Goal: Information Seeking & Learning: Learn about a topic

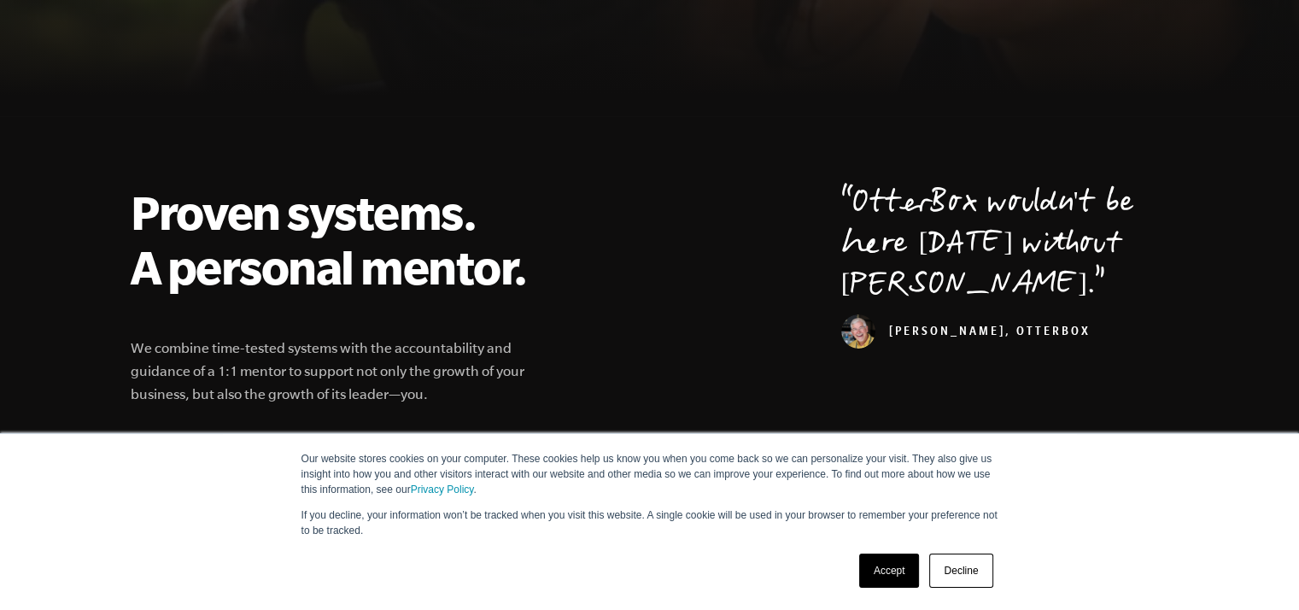
scroll to position [598, 0]
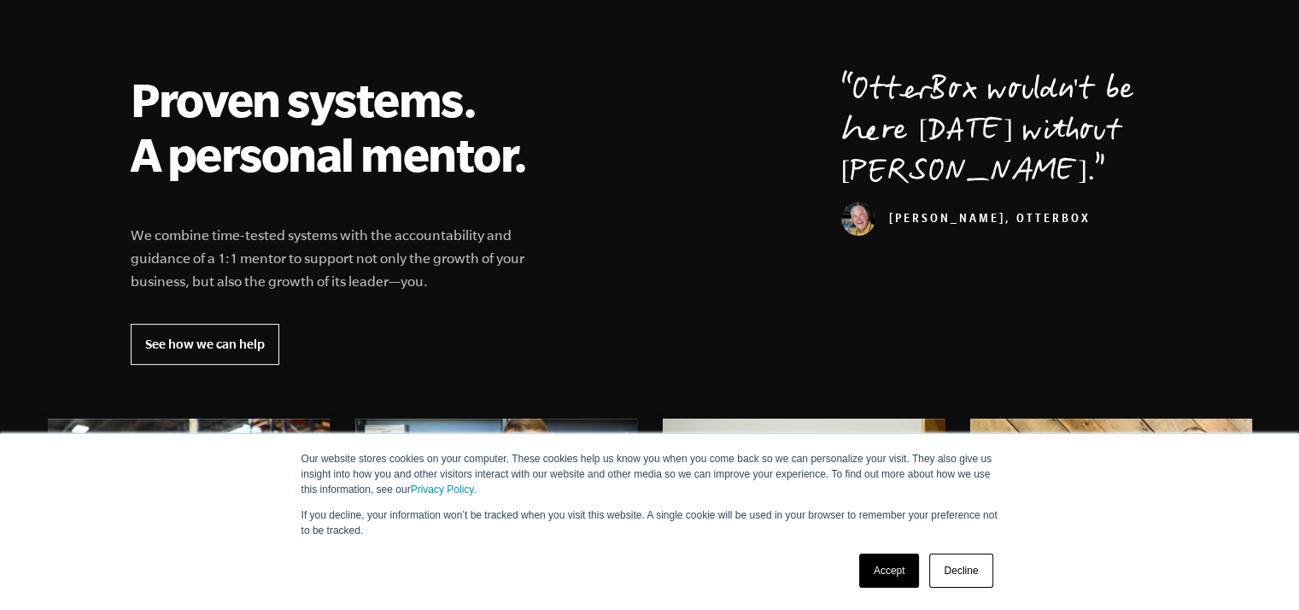
click at [903, 570] on link "Accept" at bounding box center [889, 570] width 61 height 34
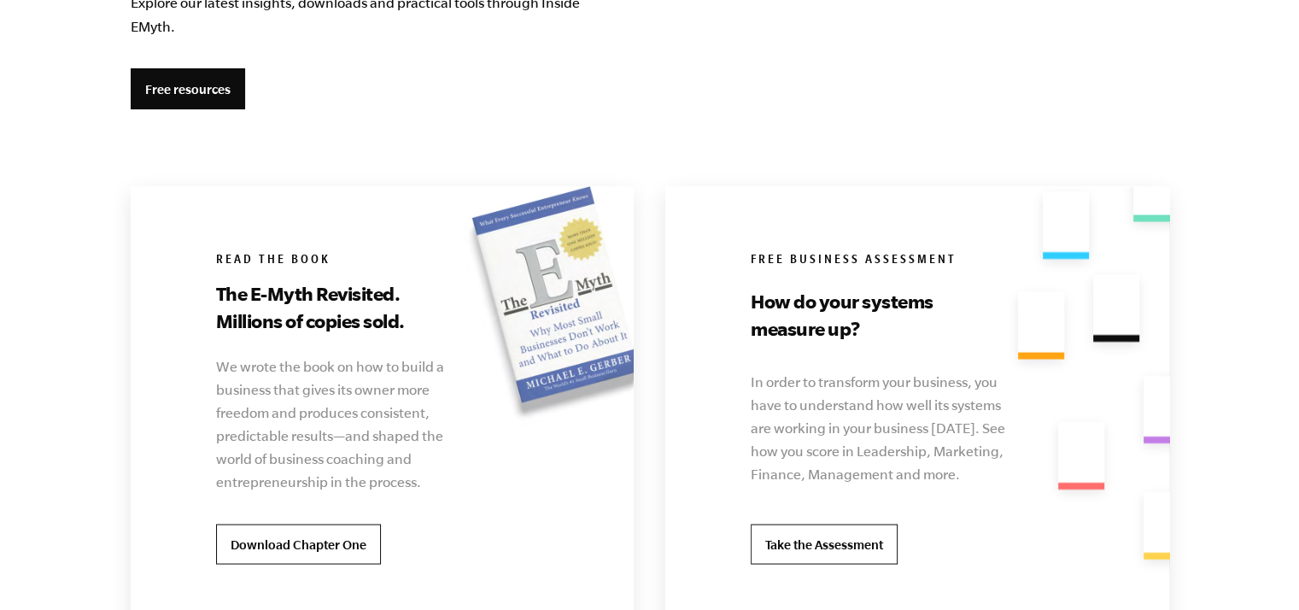
scroll to position [3331, 0]
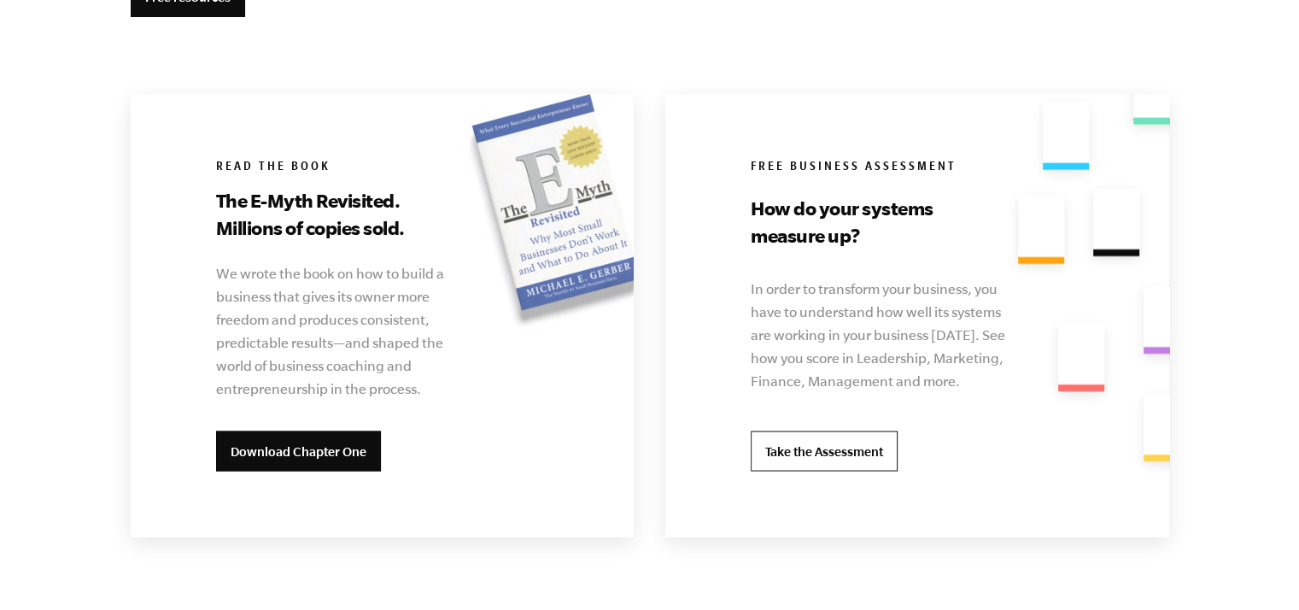
click at [287, 459] on link "Download Chapter One" at bounding box center [298, 451] width 165 height 41
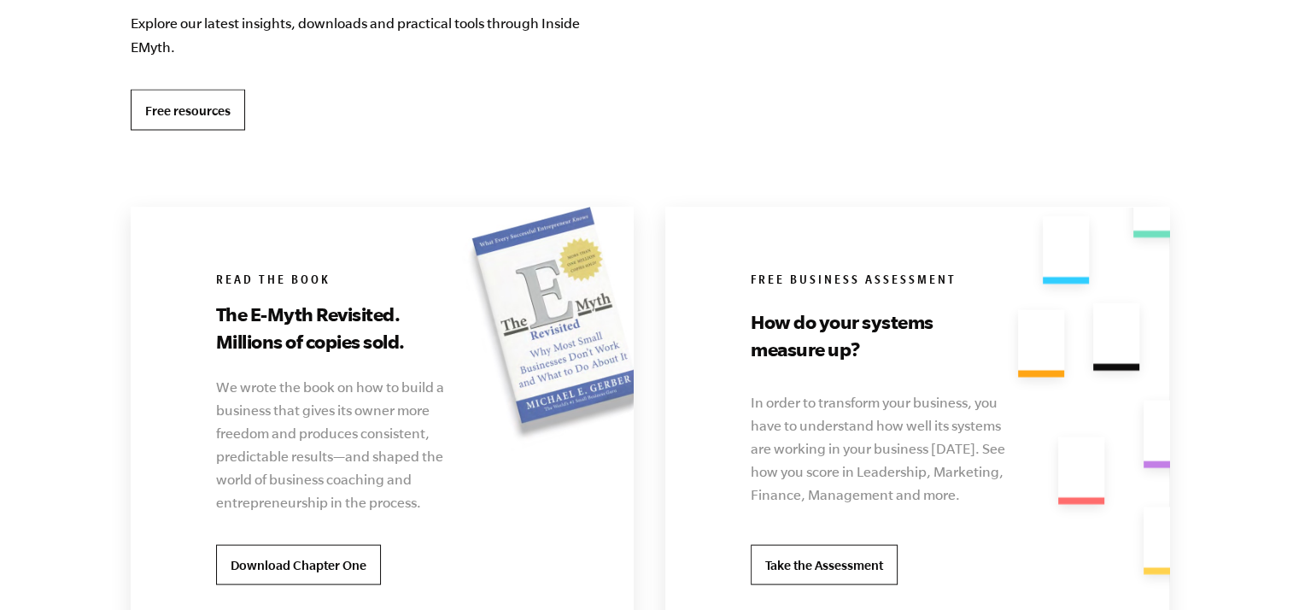
scroll to position [3160, 0]
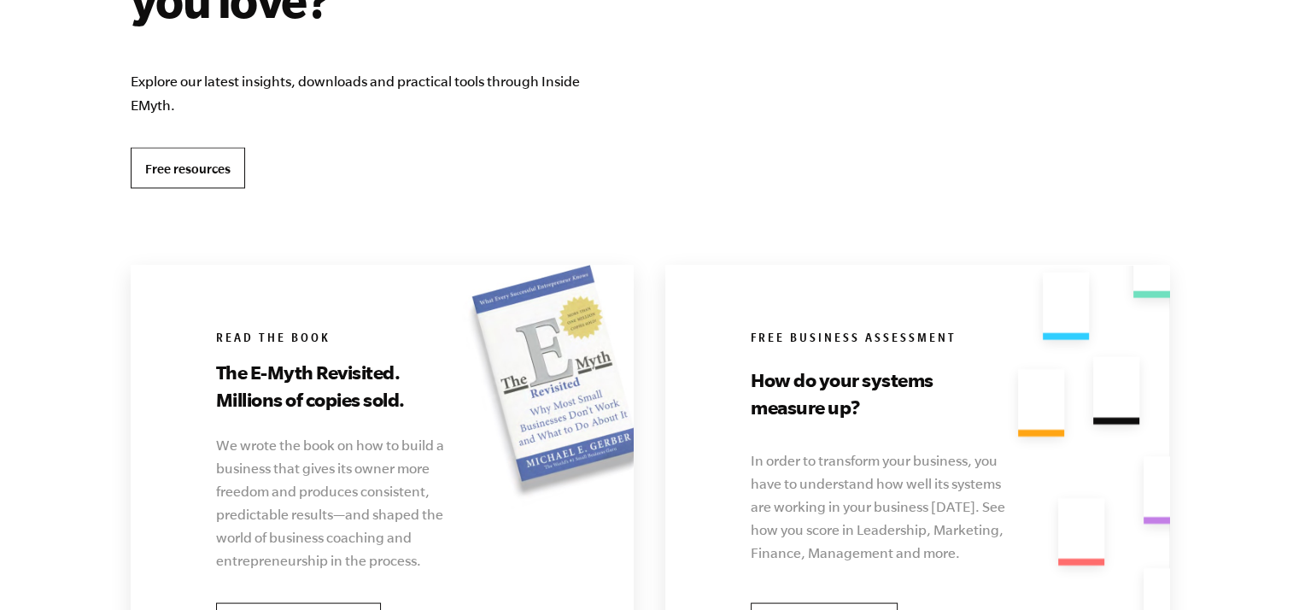
click at [184, 165] on link "Free resources" at bounding box center [188, 167] width 114 height 41
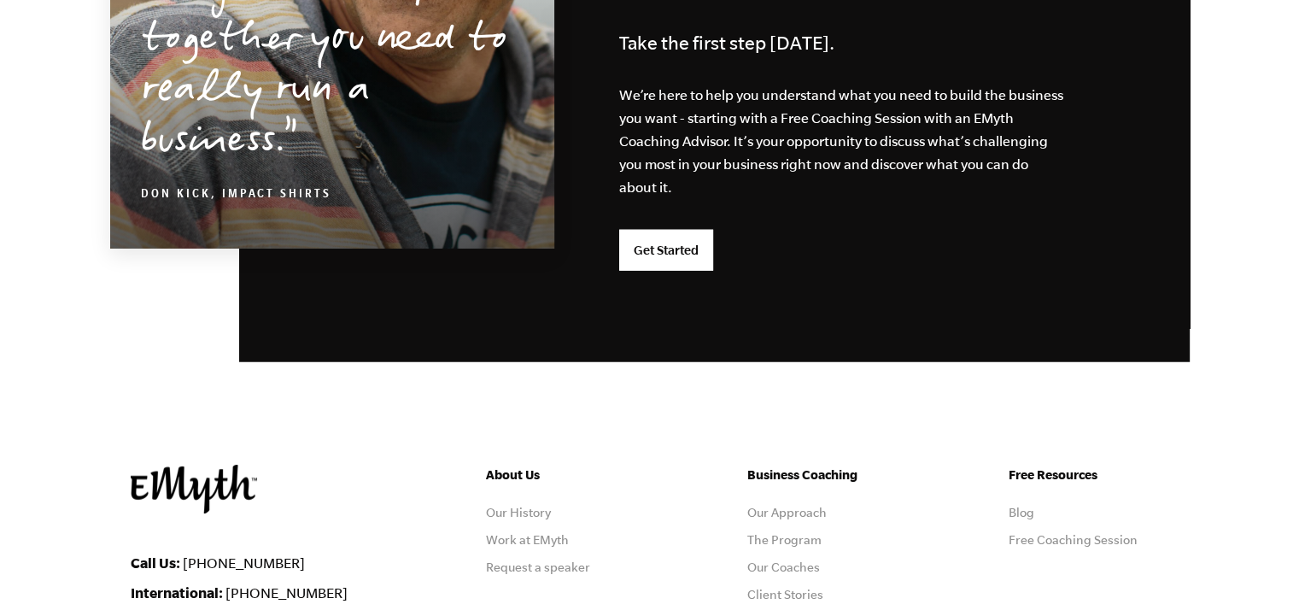
scroll to position [4422, 0]
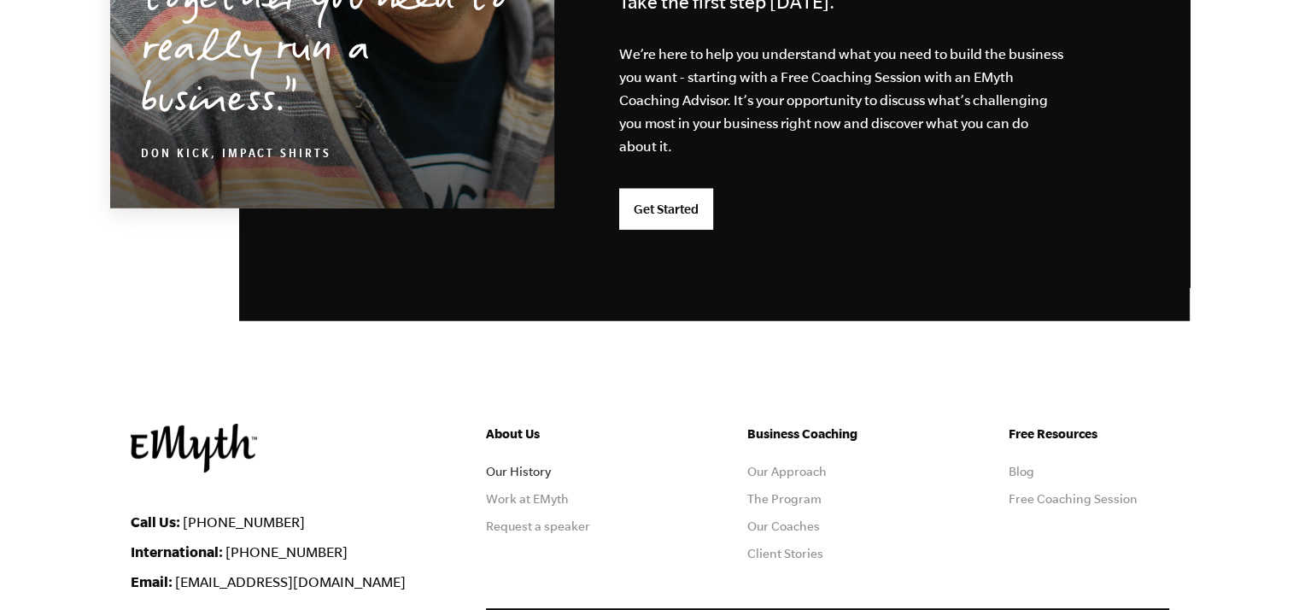
click at [541, 465] on link "Our History" at bounding box center [518, 472] width 65 height 14
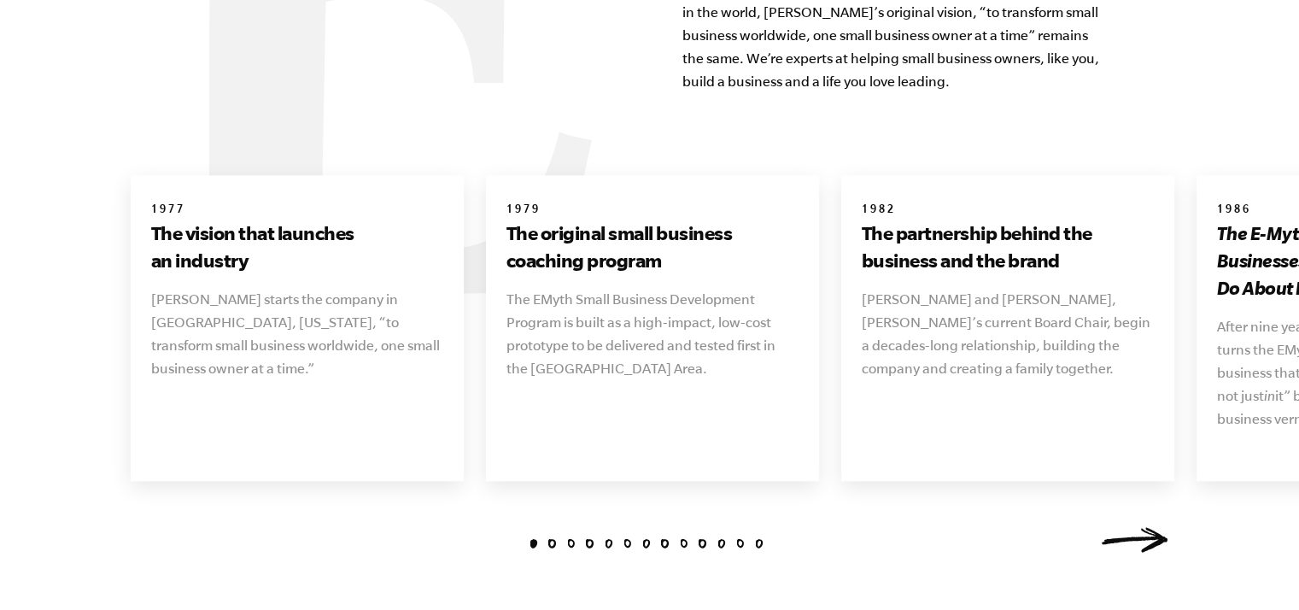
scroll to position [1964, 0]
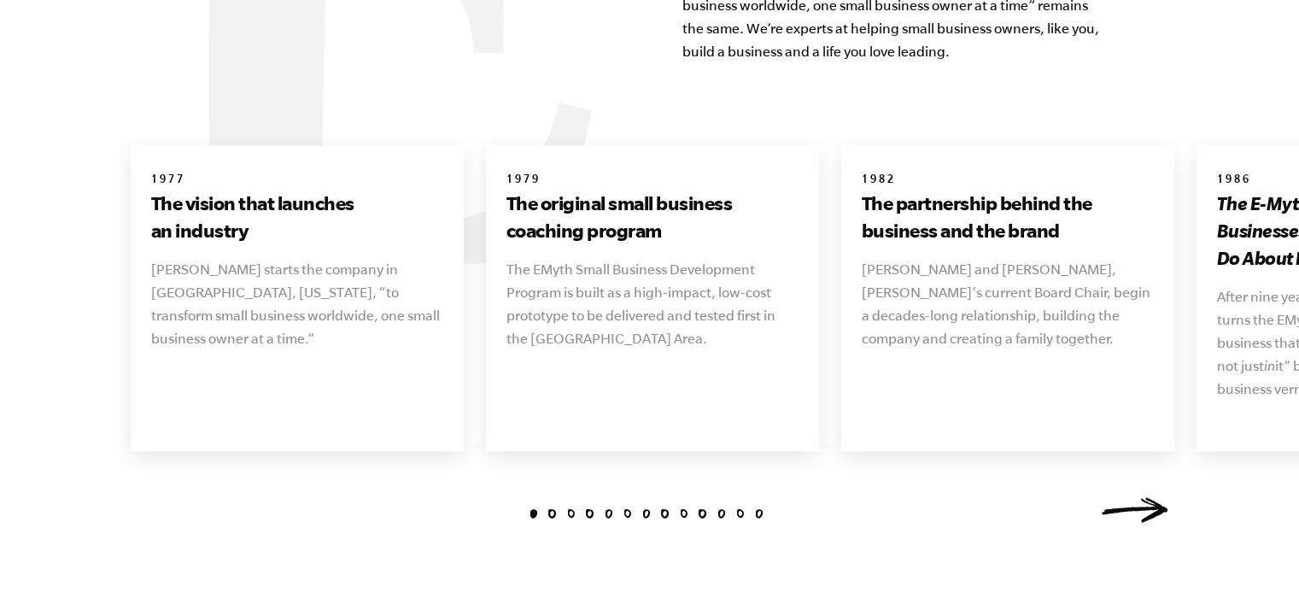
click at [1120, 497] on link "Next" at bounding box center [1135, 510] width 68 height 26
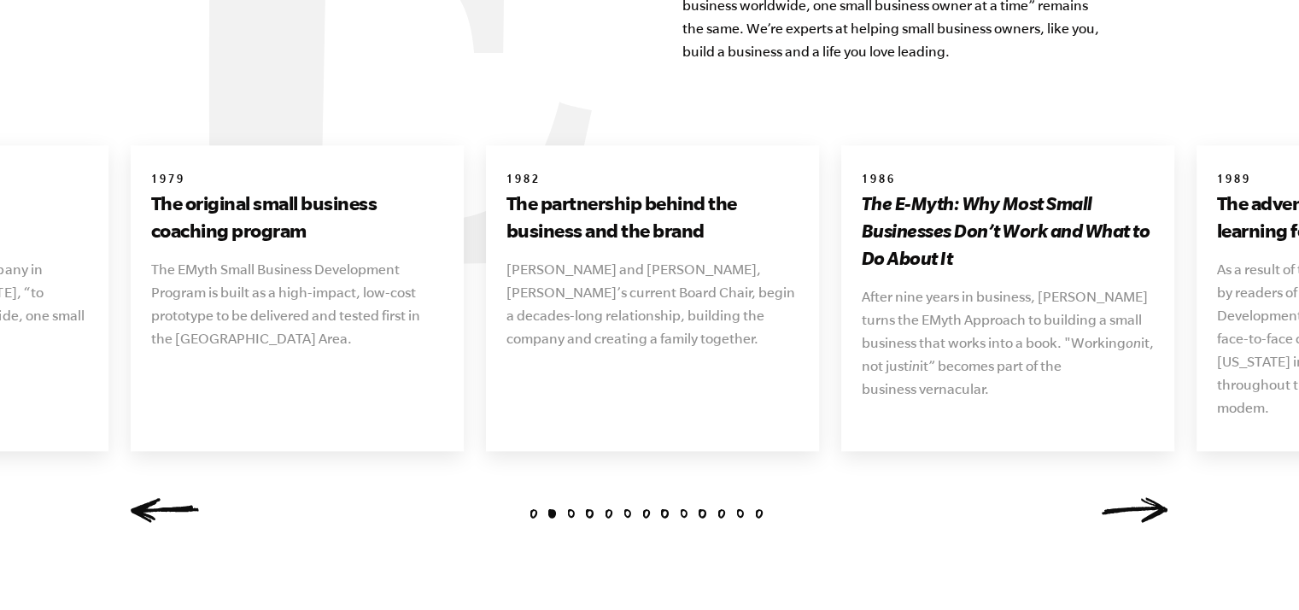
click at [1123, 497] on link "Next" at bounding box center [1135, 510] width 68 height 26
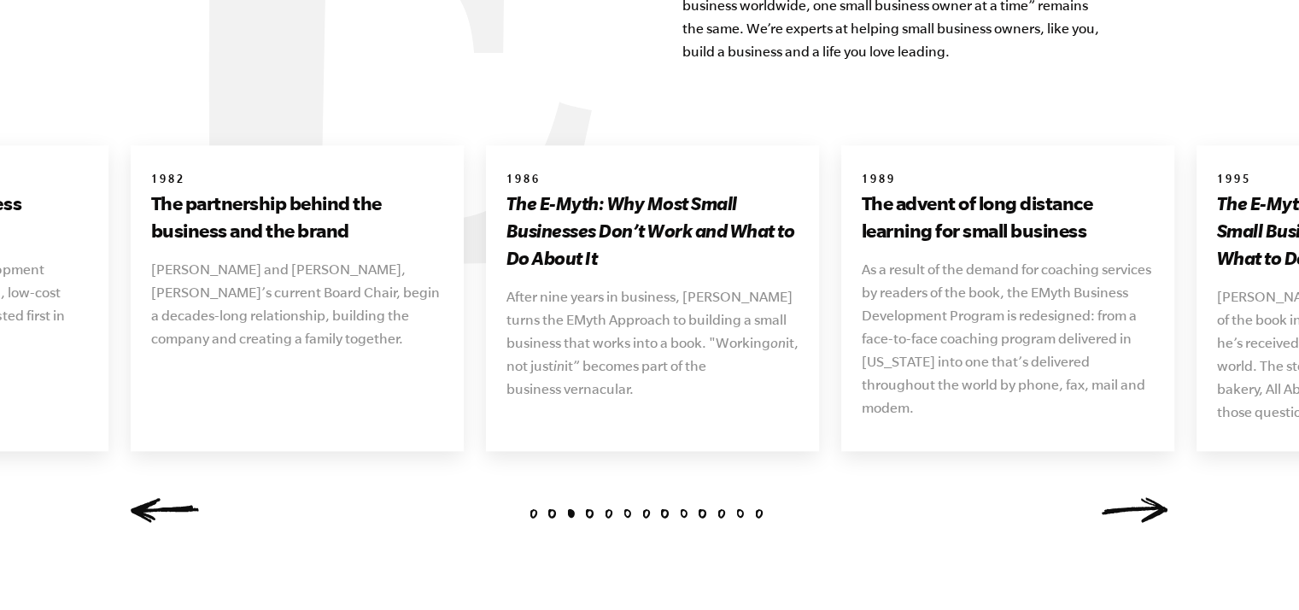
click at [1123, 497] on link "Next" at bounding box center [1135, 510] width 68 height 26
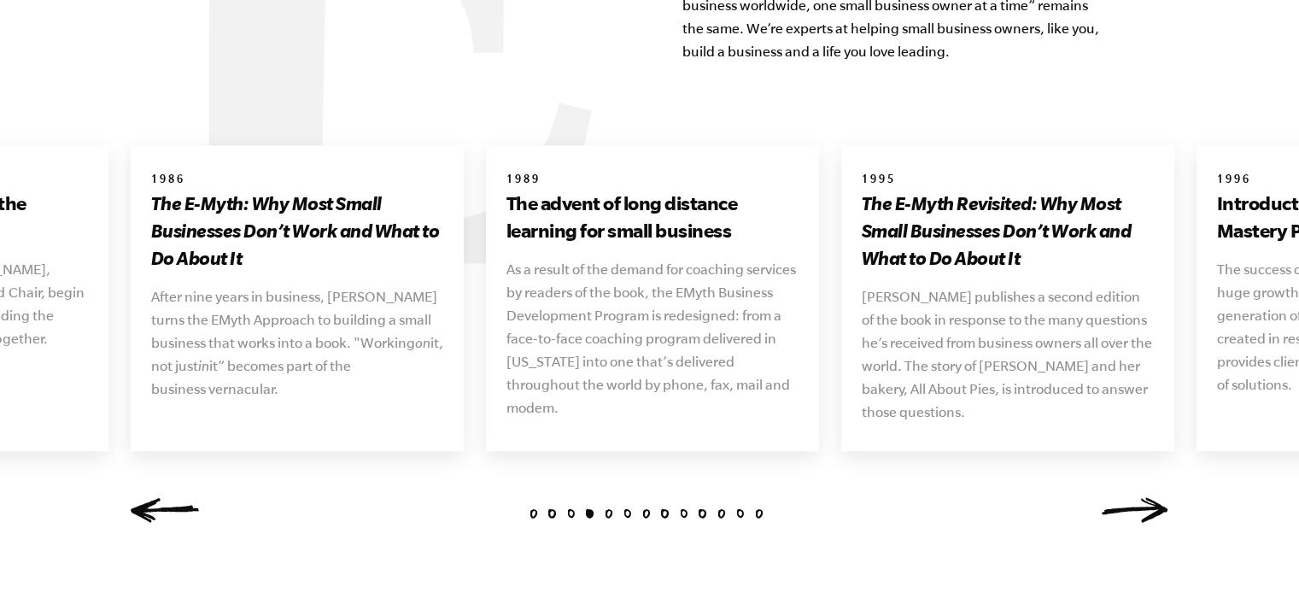
click at [1123, 497] on link "Next" at bounding box center [1135, 510] width 68 height 26
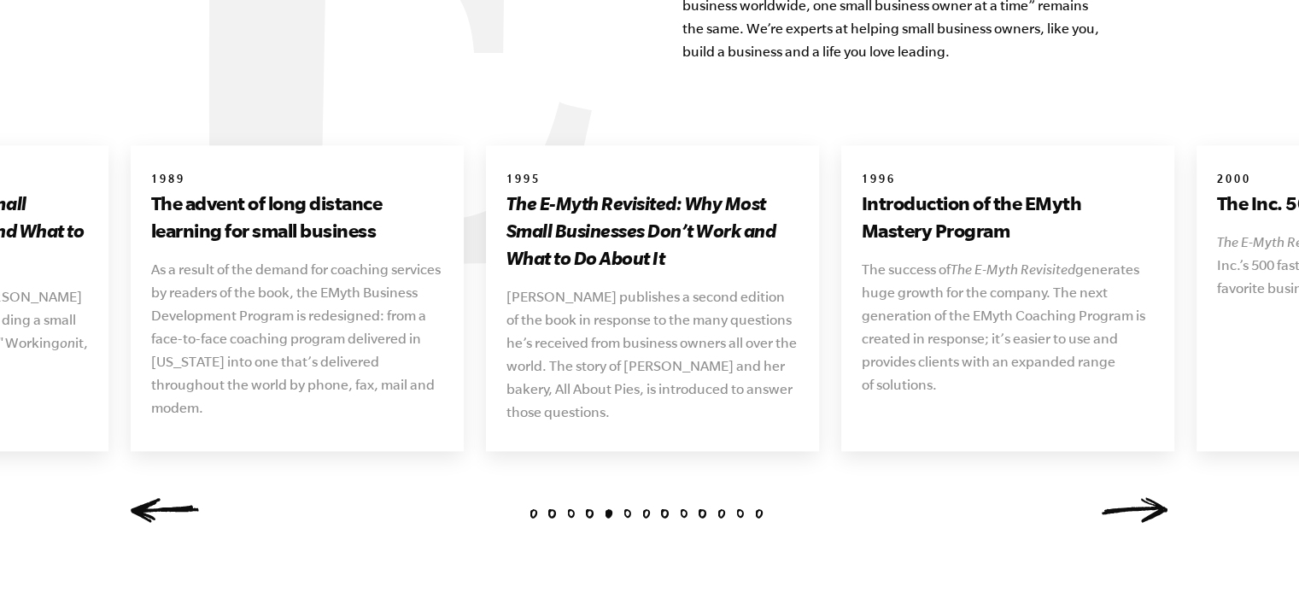
click at [1139, 497] on link "Next" at bounding box center [1135, 510] width 68 height 26
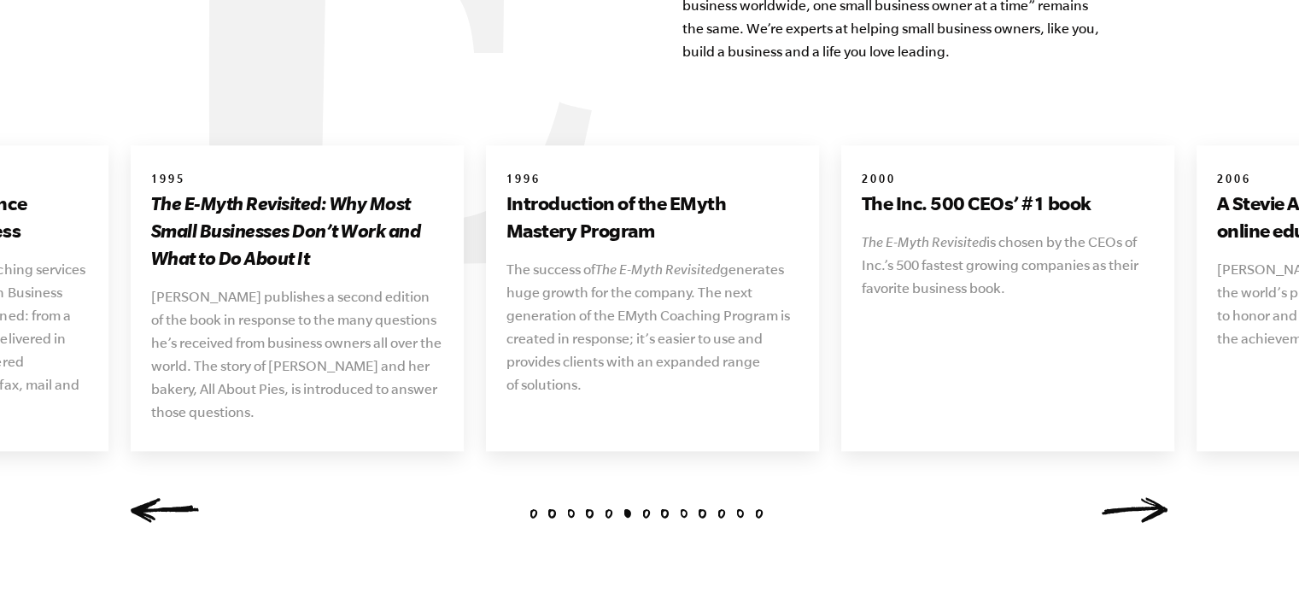
click at [1139, 497] on link "Next" at bounding box center [1135, 510] width 68 height 26
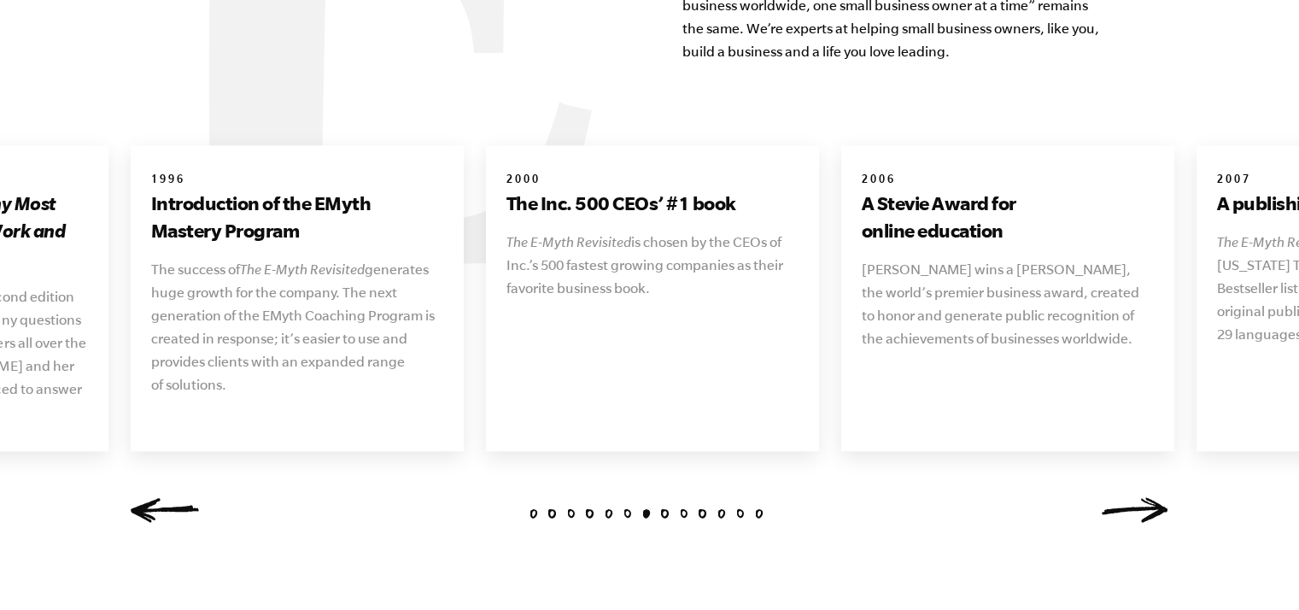
click at [1139, 497] on link "Next" at bounding box center [1135, 510] width 68 height 26
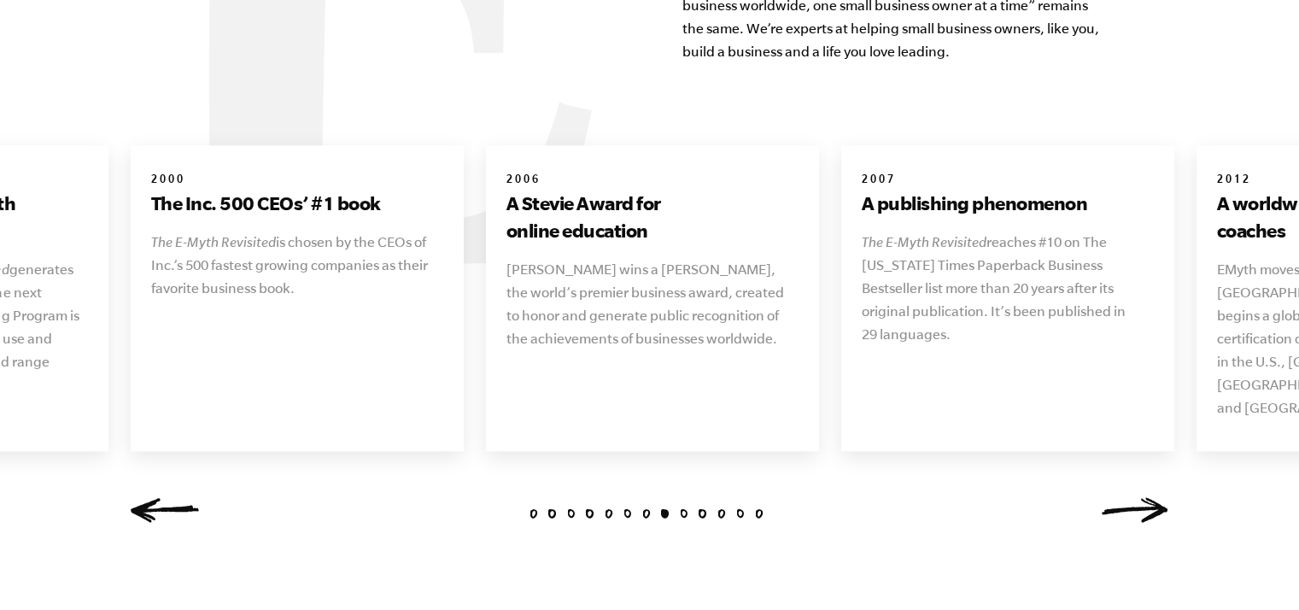
click at [1136, 497] on link "Next" at bounding box center [1135, 510] width 68 height 26
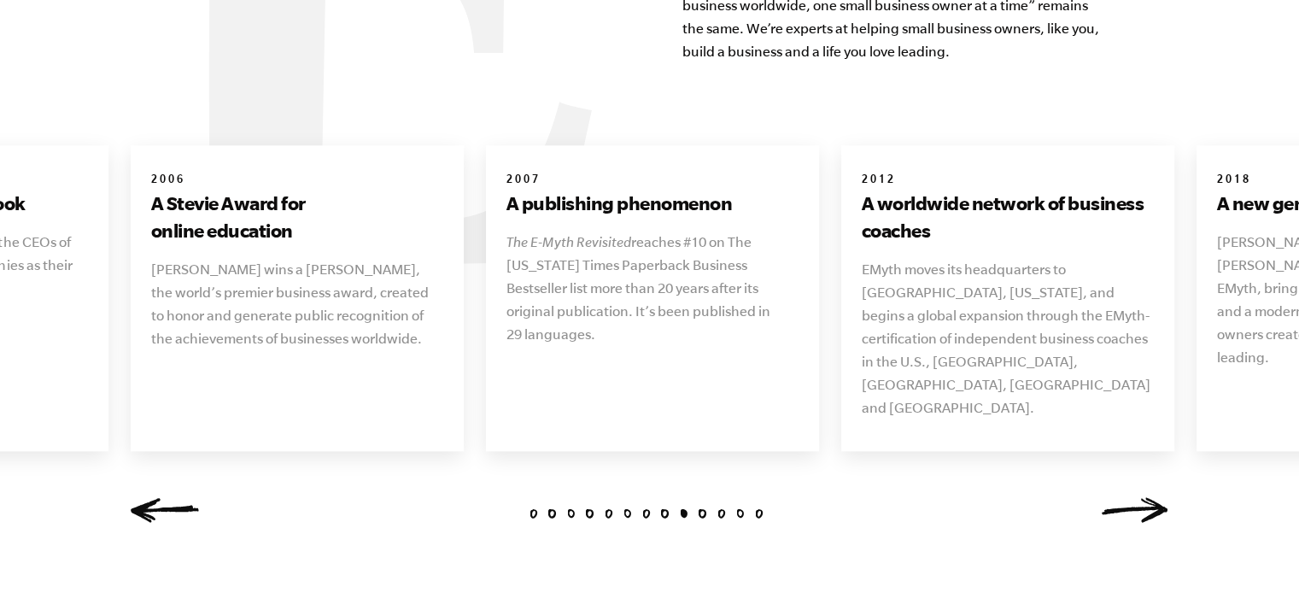
click at [1136, 497] on link "Next" at bounding box center [1135, 510] width 68 height 26
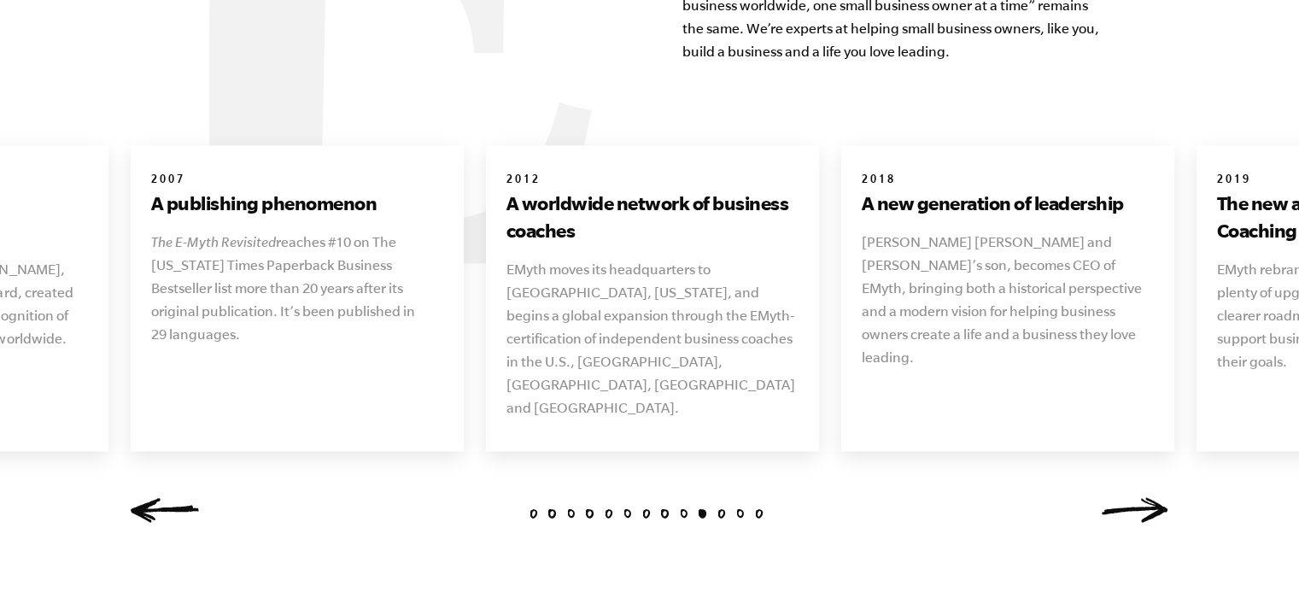
click at [1136, 497] on link "Next" at bounding box center [1135, 510] width 68 height 26
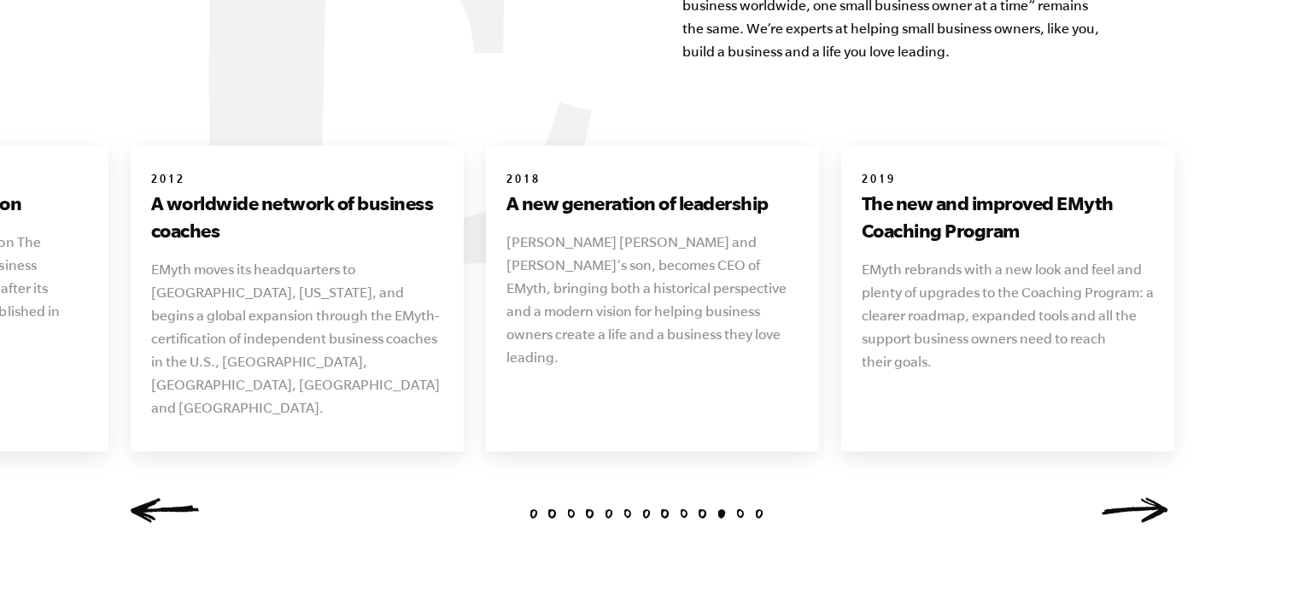
click at [1134, 497] on link "Next" at bounding box center [1135, 510] width 68 height 26
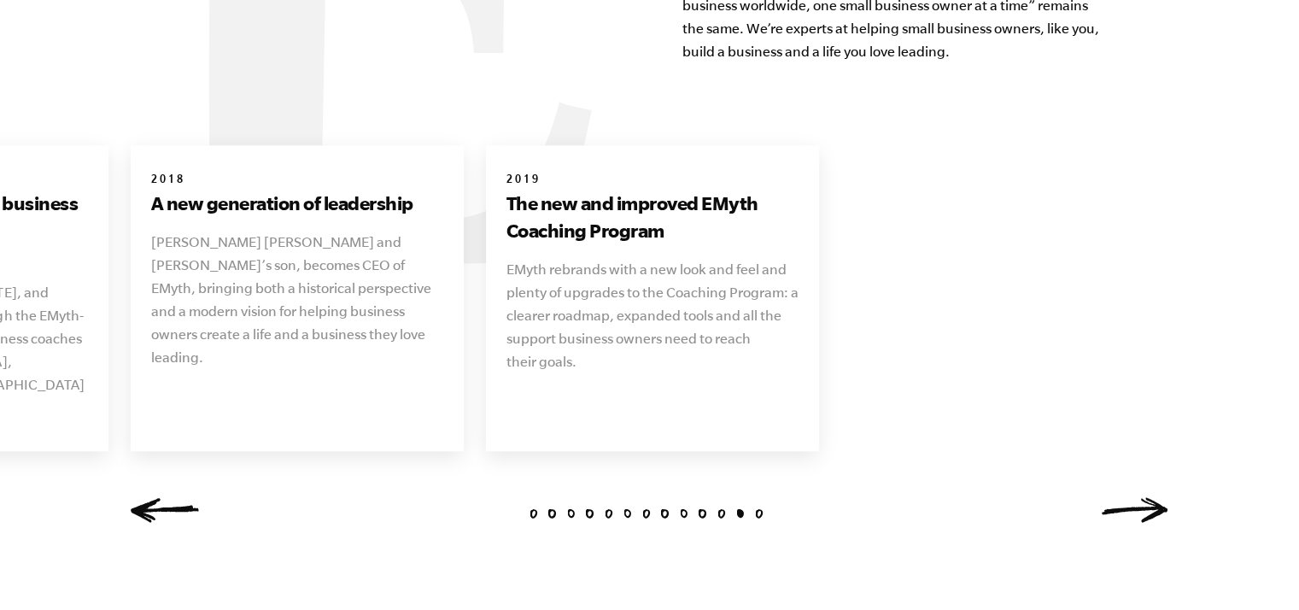
click at [1136, 497] on link "Next" at bounding box center [1135, 510] width 68 height 26
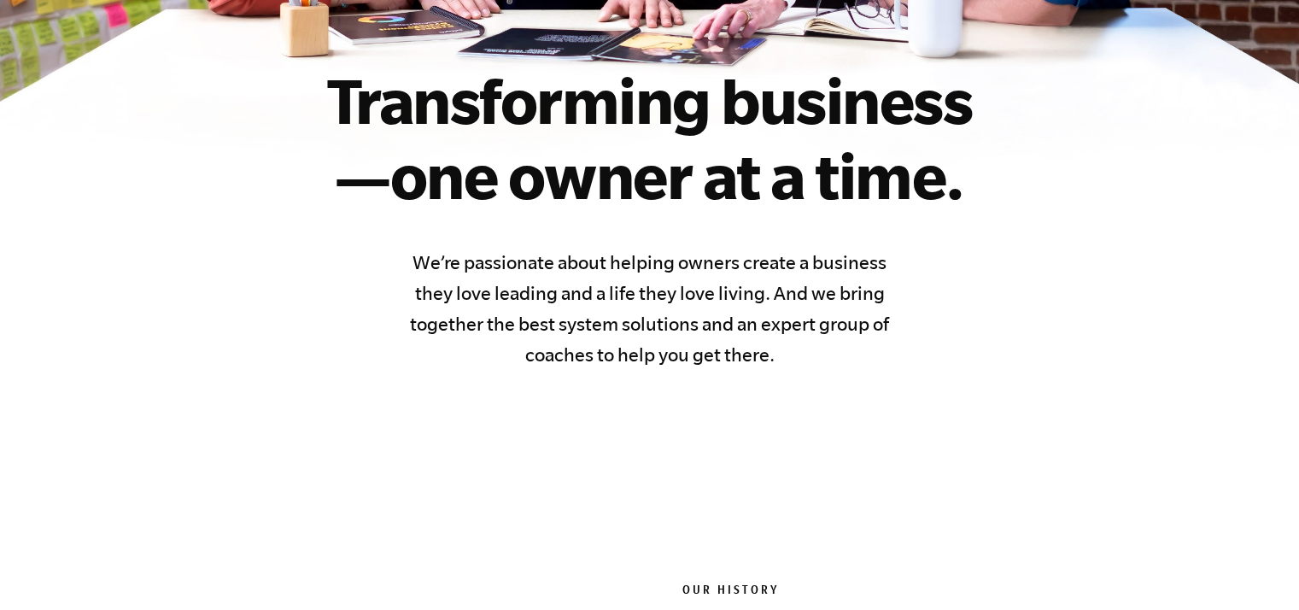
scroll to position [6, 0]
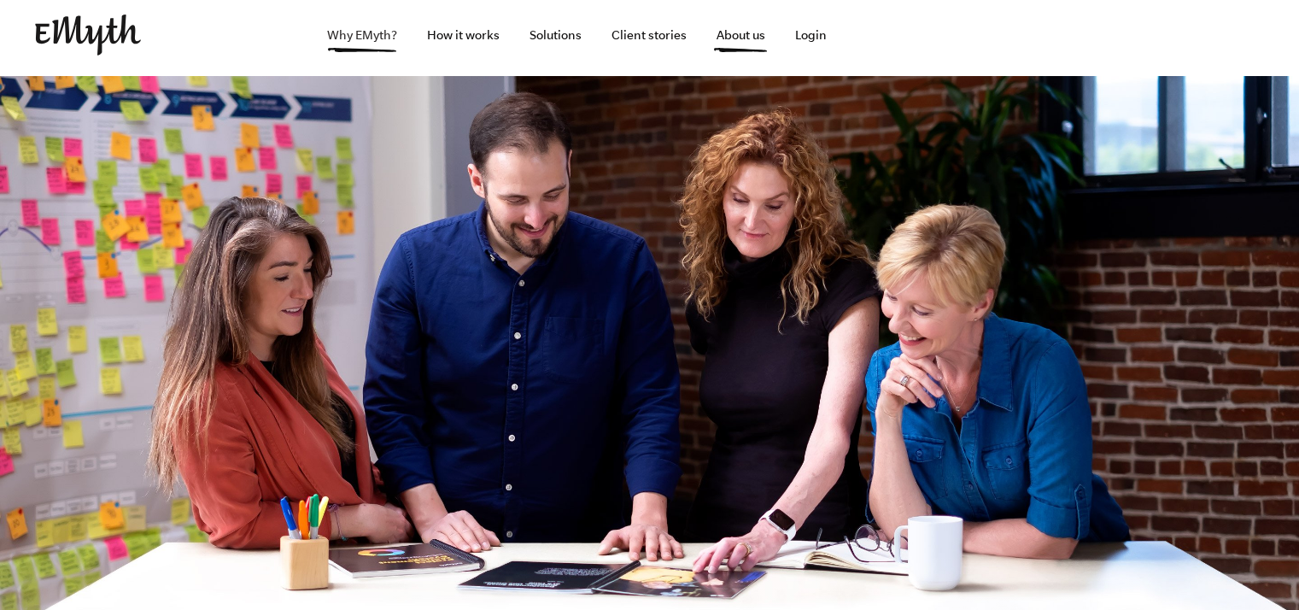
click at [371, 38] on link "Why EMyth?" at bounding box center [361, 35] width 97 height 82
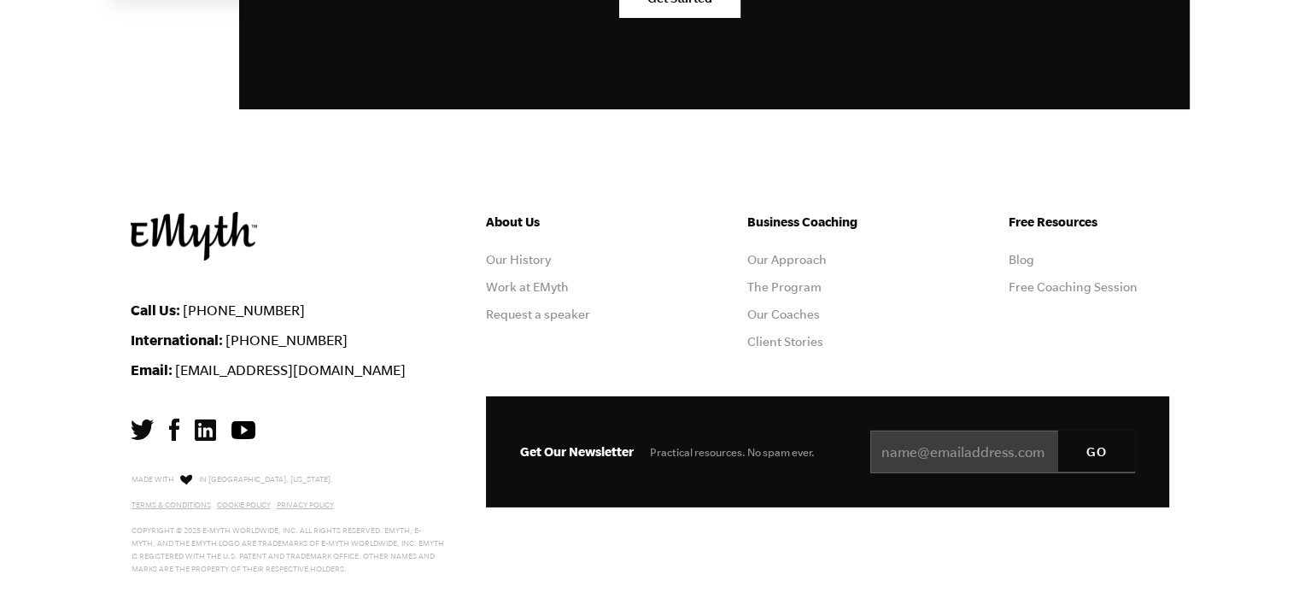
scroll to position [5542, 0]
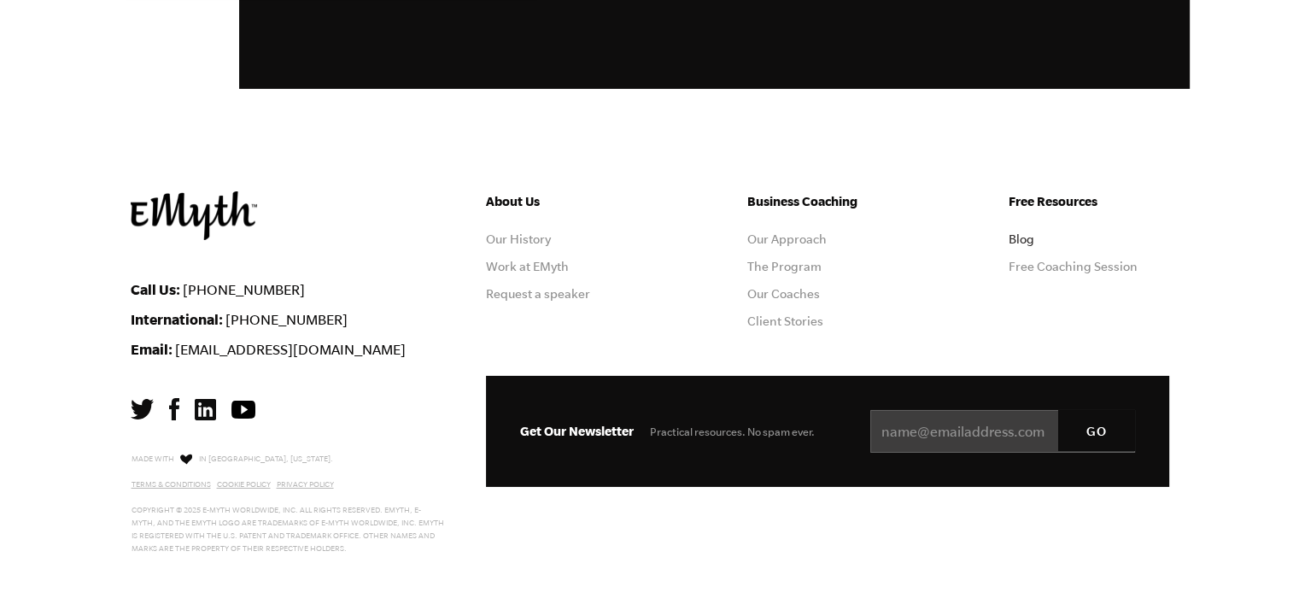
click at [1020, 237] on link "Blog" at bounding box center [1022, 239] width 26 height 14
